Goal: Communication & Community: Connect with others

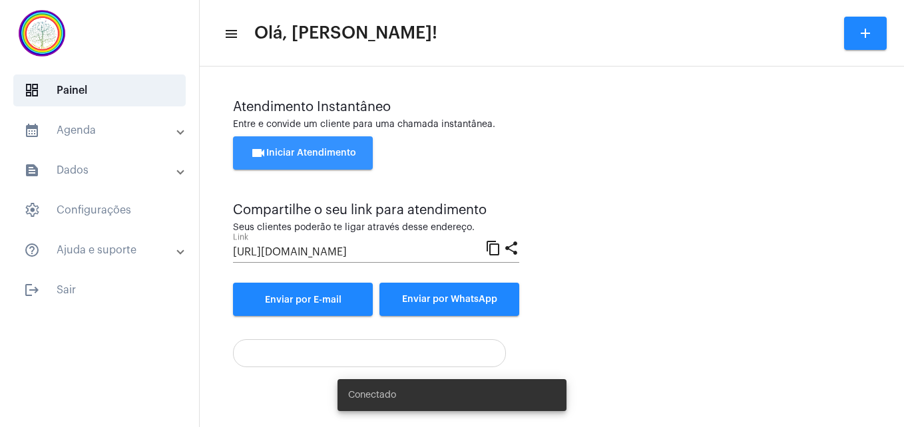
click at [291, 162] on button "videocam Iniciar Atendimento" at bounding box center [303, 152] width 140 height 33
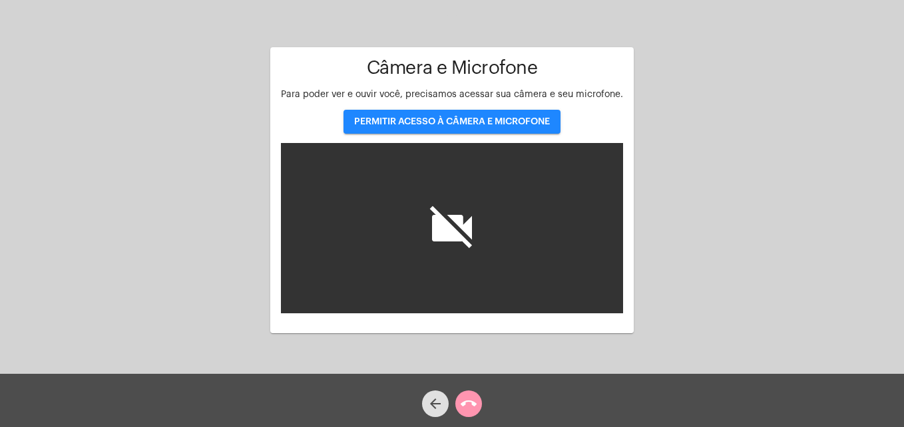
click at [427, 120] on span "PERMITIR ACESSO À CÂMERA E MICROFONE" at bounding box center [452, 121] width 196 height 9
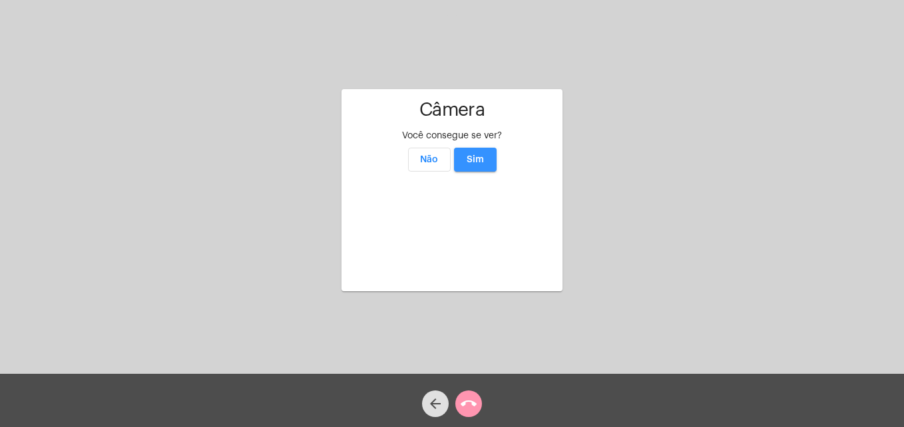
click at [474, 155] on span "Sim" at bounding box center [474, 159] width 17 height 9
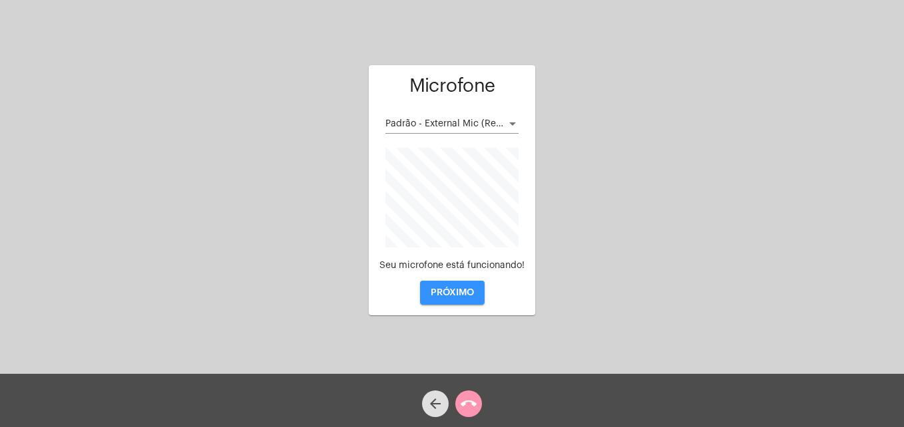
click at [444, 288] on span "PRÓXIMO" at bounding box center [452, 292] width 43 height 9
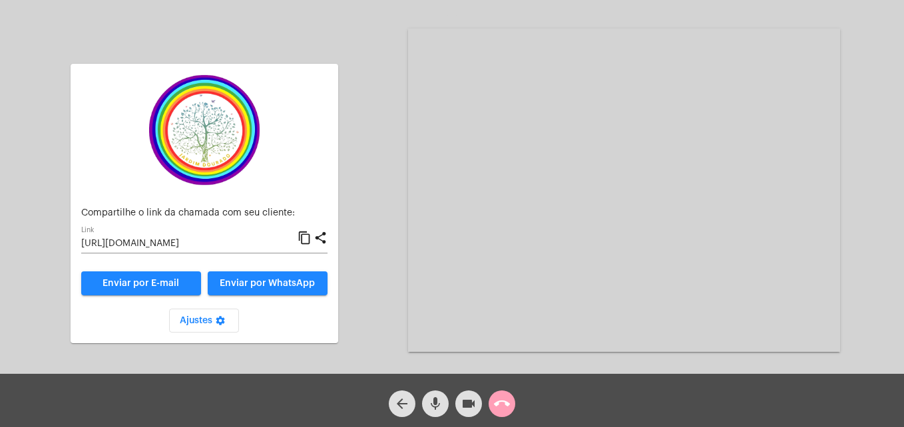
click at [504, 403] on mat-icon "call_end" at bounding box center [502, 404] width 16 height 16
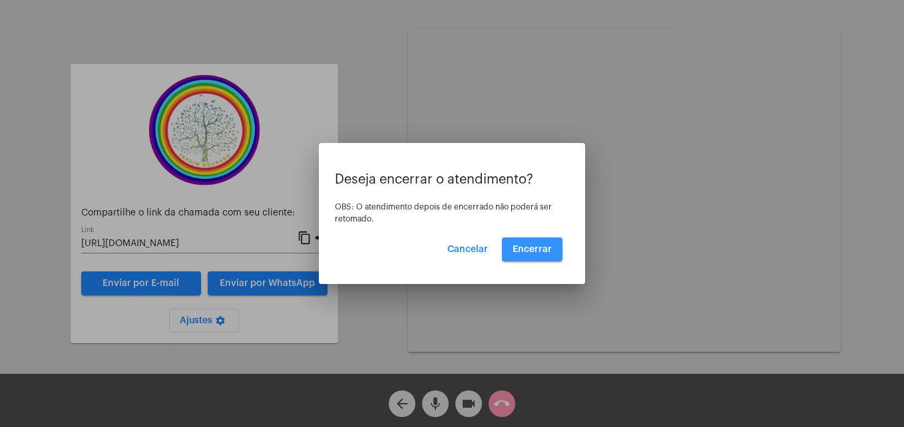
click at [539, 252] on span "Encerrar" at bounding box center [531, 249] width 39 height 9
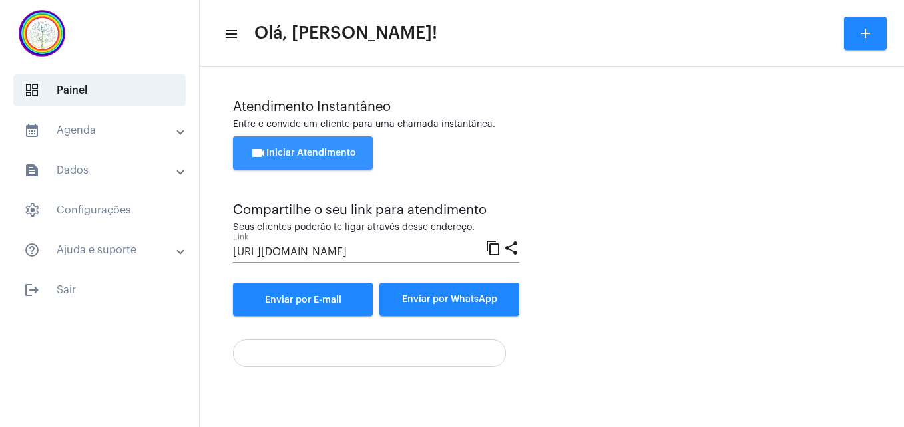
click at [337, 140] on button "videocam Iniciar Atendimento" at bounding box center [303, 152] width 140 height 33
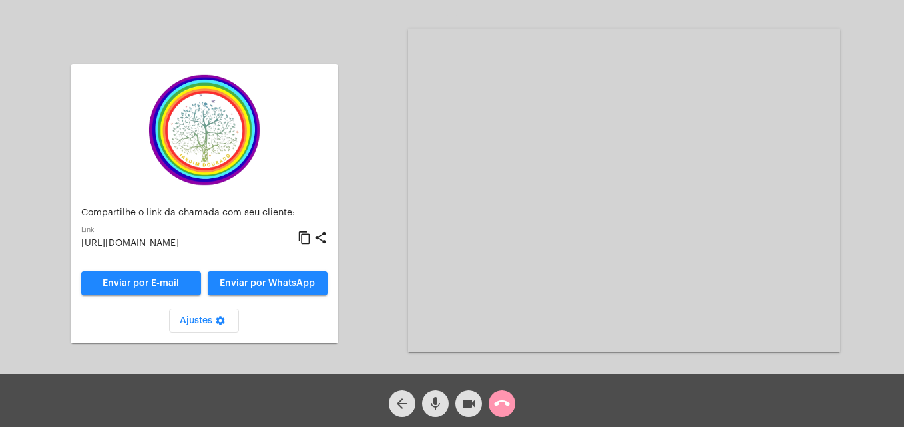
click at [303, 236] on mat-icon "content_copy" at bounding box center [304, 238] width 14 height 16
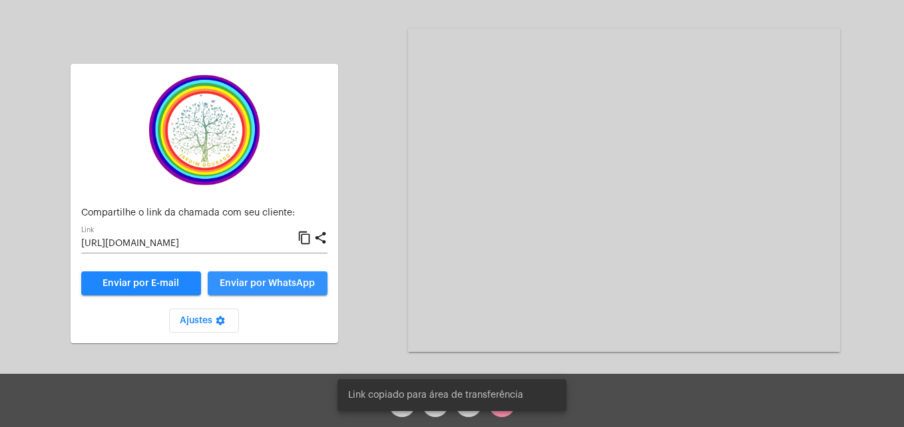
click at [297, 285] on span "Enviar por WhatsApp" at bounding box center [267, 283] width 95 height 9
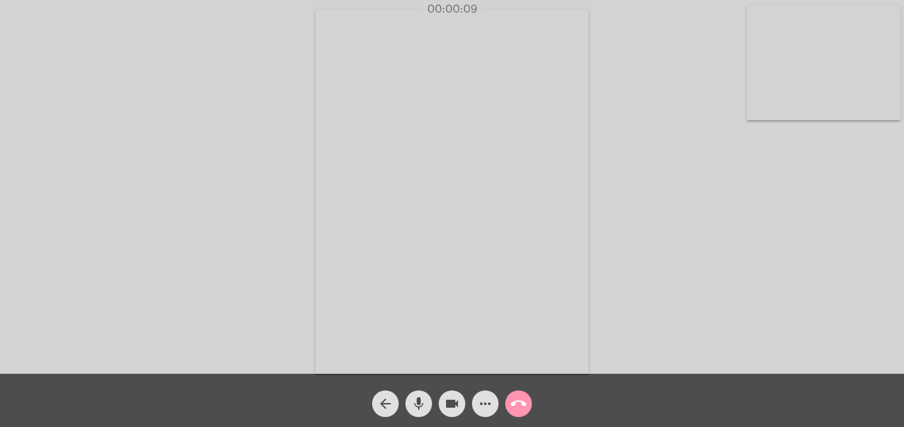
click at [757, 104] on video at bounding box center [824, 62] width 154 height 115
click at [365, 369] on video at bounding box center [572, 191] width 485 height 364
